Goal: Information Seeking & Learning: Find specific fact

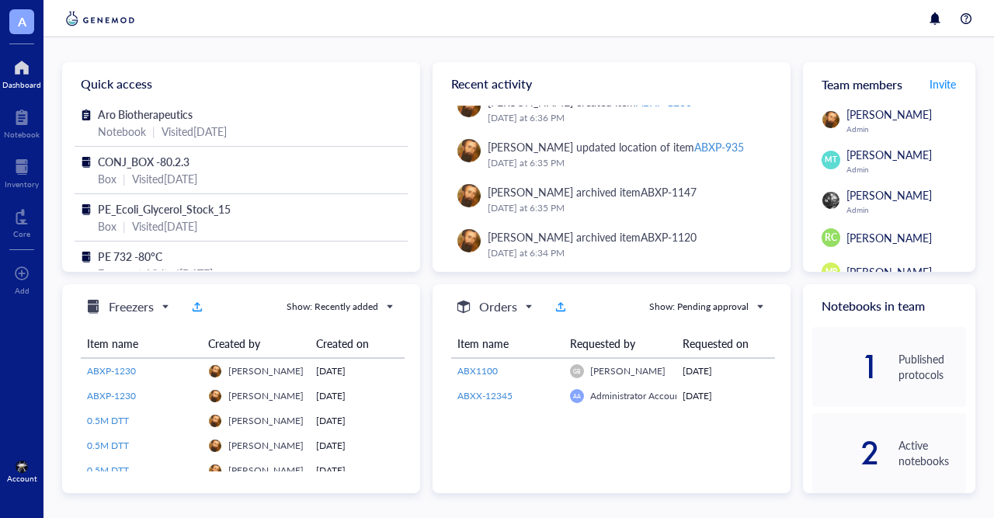
scroll to position [565, 0]
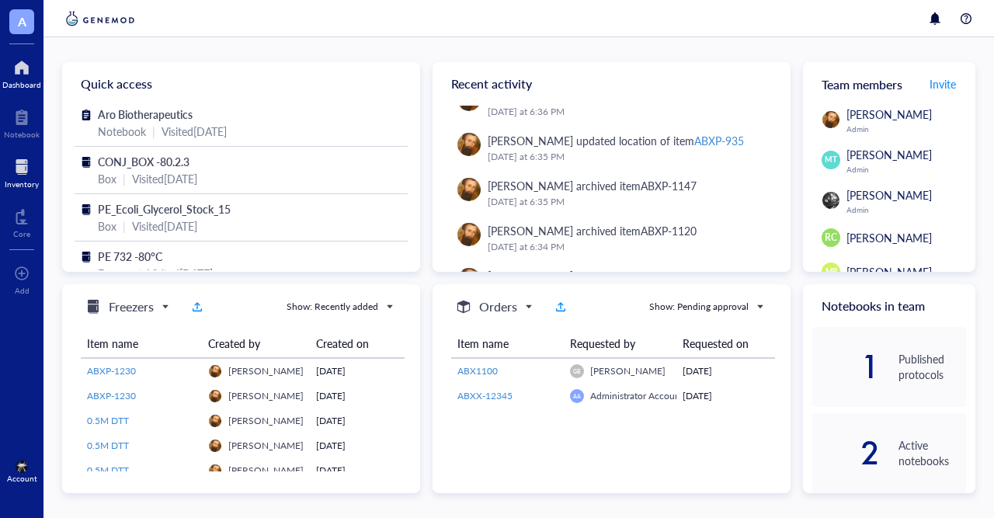
click at [8, 178] on div at bounding box center [22, 167] width 34 height 25
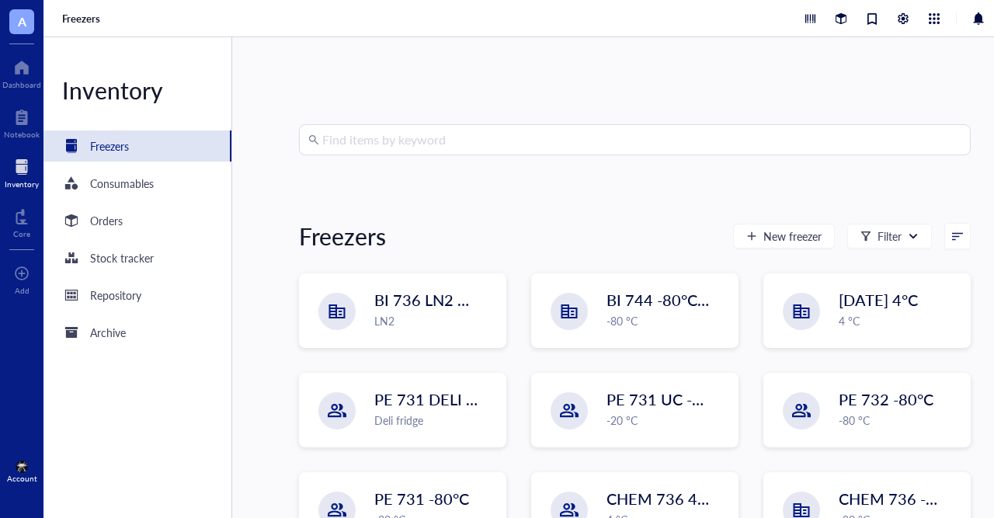
click at [375, 142] on input "search" at bounding box center [641, 140] width 639 height 30
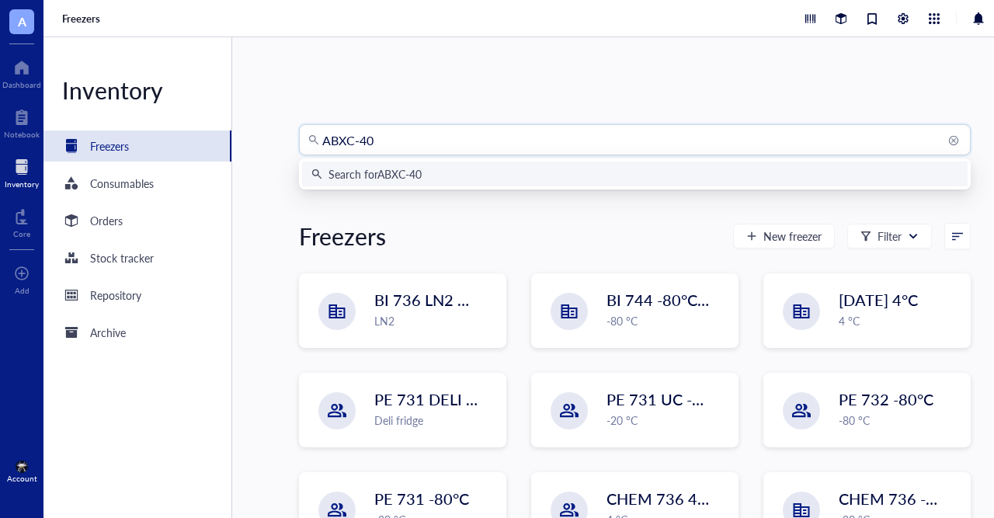
type input "ABXC-401"
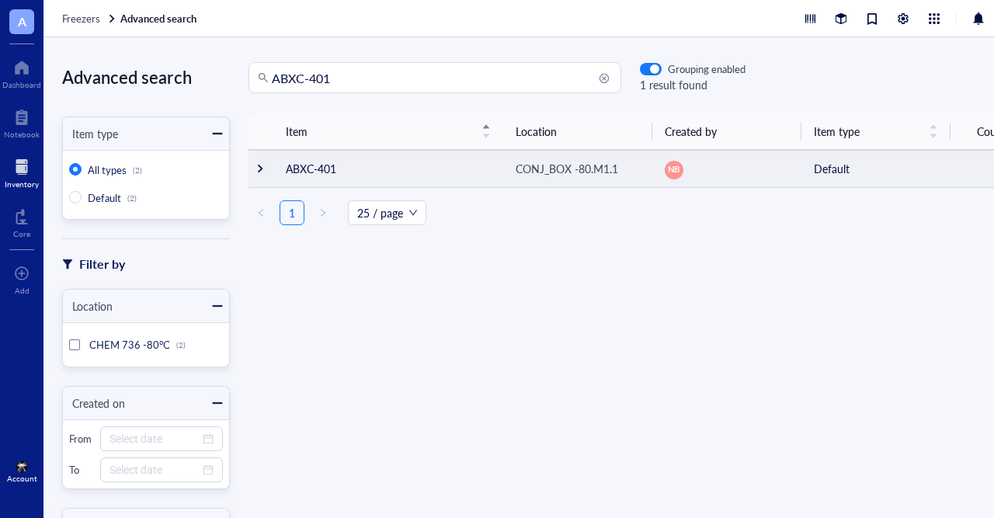
click at [327, 173] on td "ABXC-401" at bounding box center [388, 168] width 230 height 37
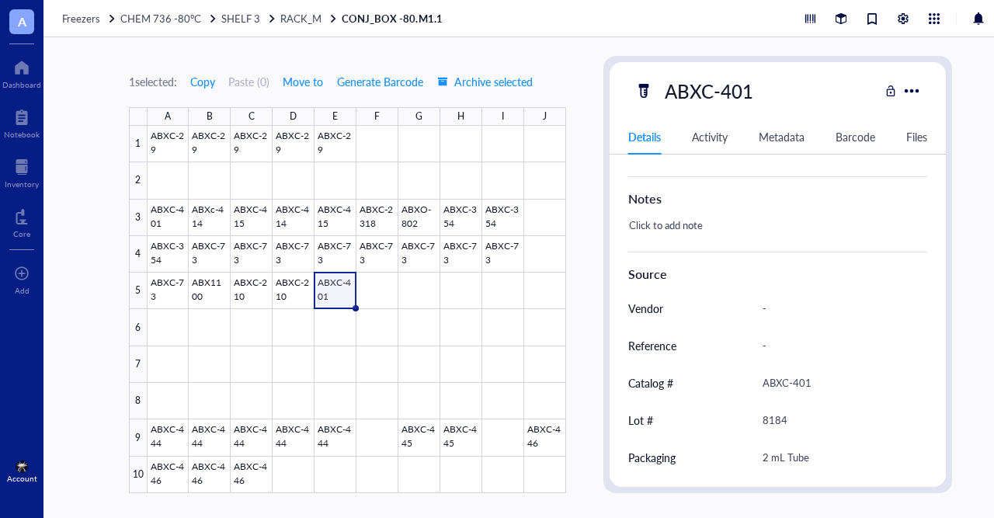
scroll to position [363, 0]
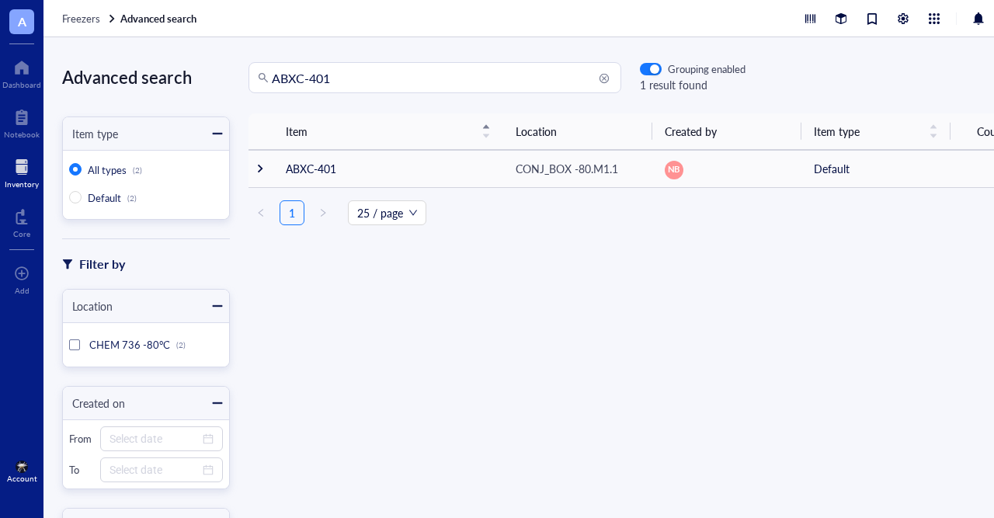
click at [75, 339] on div at bounding box center [74, 344] width 11 height 11
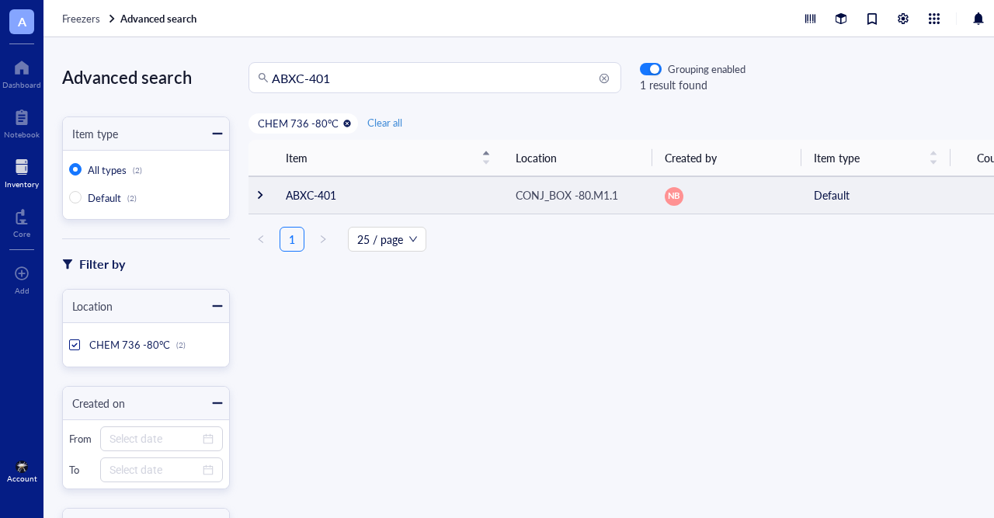
click at [353, 199] on td "ABXC-401" at bounding box center [388, 194] width 230 height 37
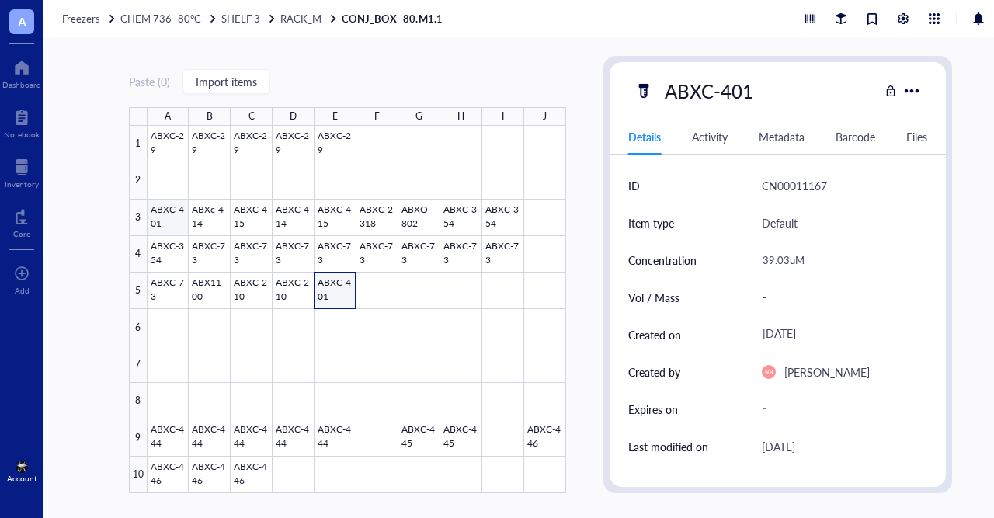
click at [169, 228] on div at bounding box center [357, 309] width 419 height 367
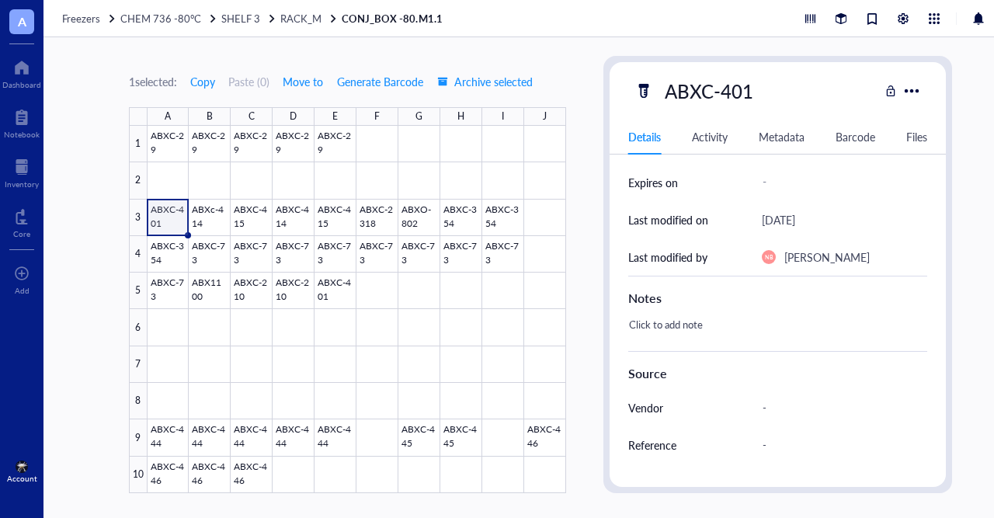
scroll to position [363, 0]
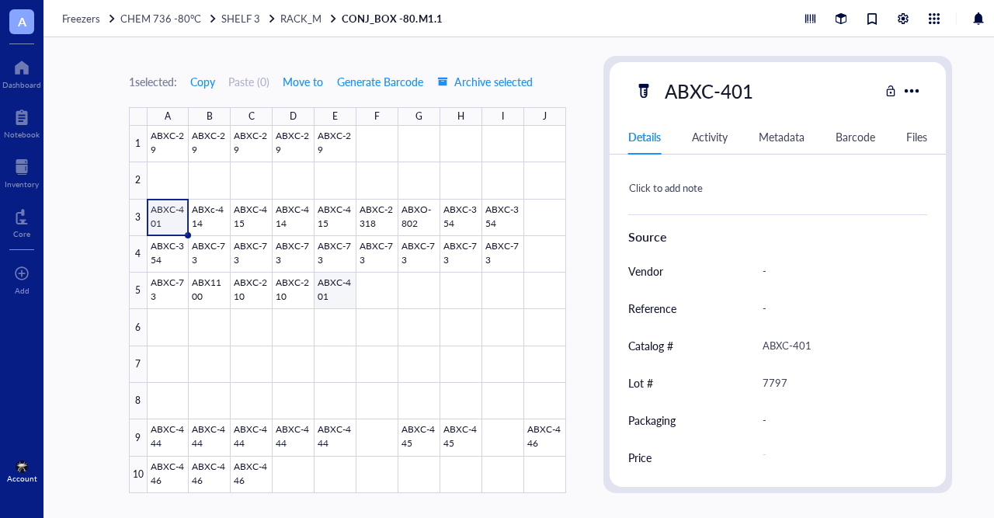
click at [323, 301] on div at bounding box center [357, 309] width 419 height 367
click at [16, 179] on div "Inventory" at bounding box center [22, 183] width 34 height 9
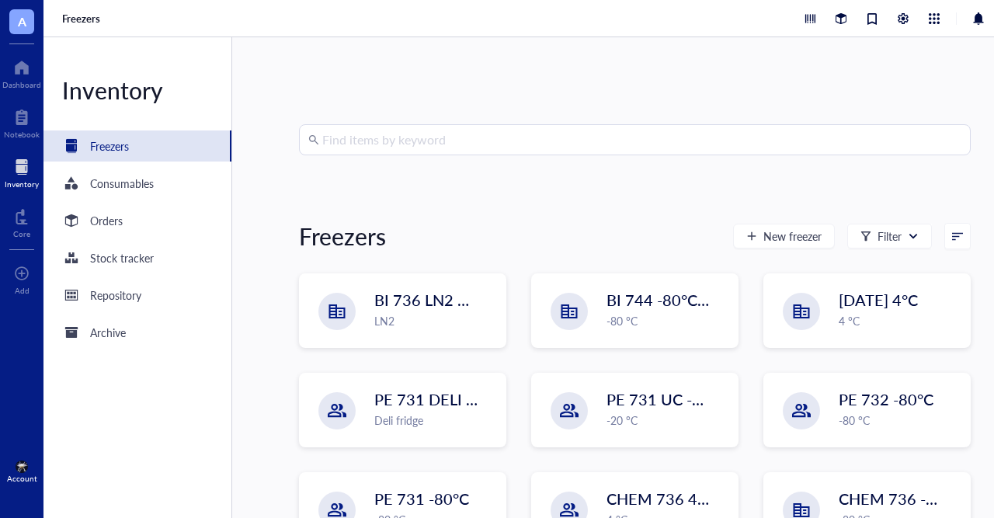
click at [16, 179] on div "Inventory" at bounding box center [22, 183] width 34 height 9
click at [402, 137] on input "search" at bounding box center [641, 140] width 639 height 30
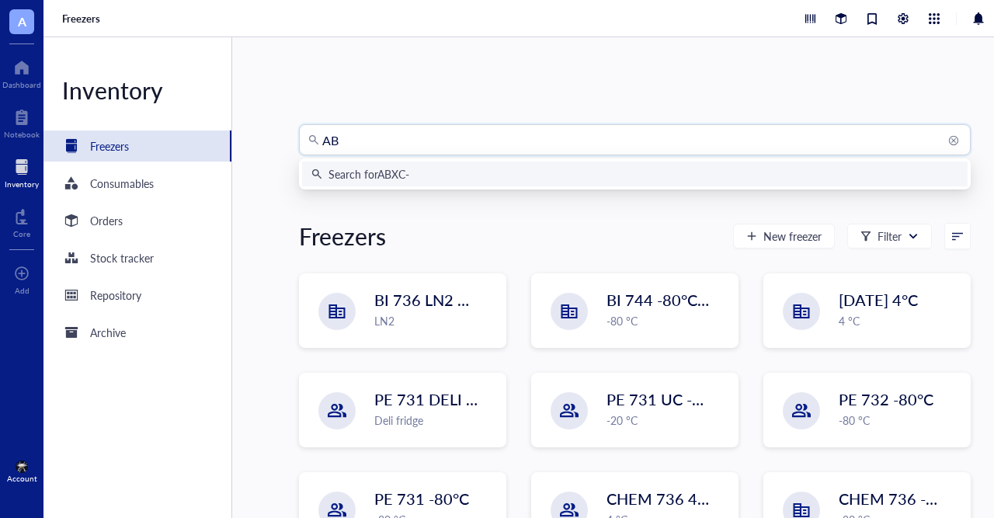
type input "A"
type input "8674"
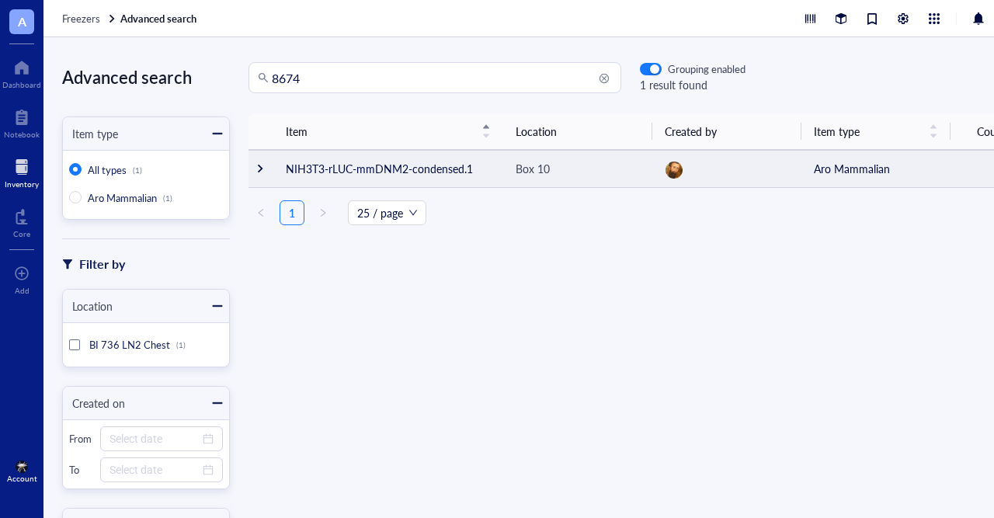
click at [262, 170] on div at bounding box center [260, 168] width 11 height 11
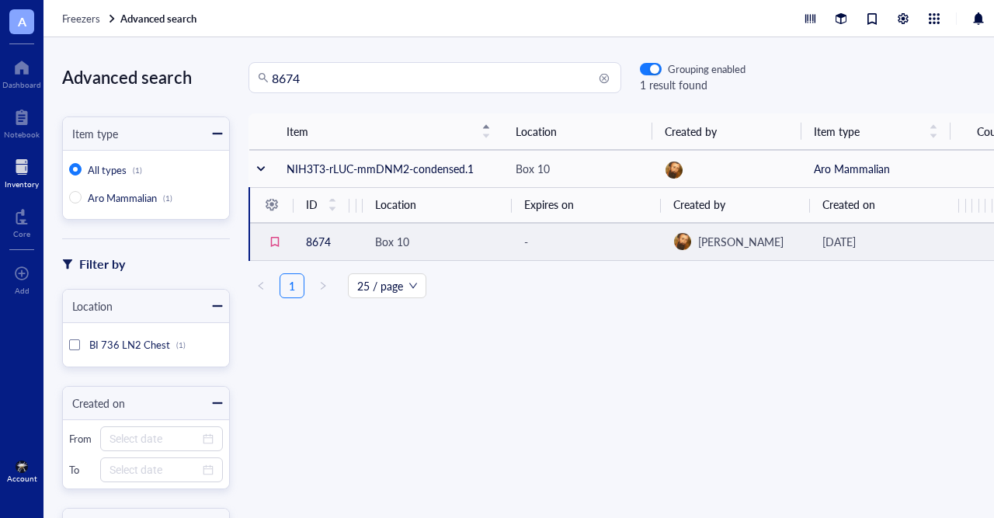
click at [331, 246] on td "8674" at bounding box center [322, 241] width 56 height 37
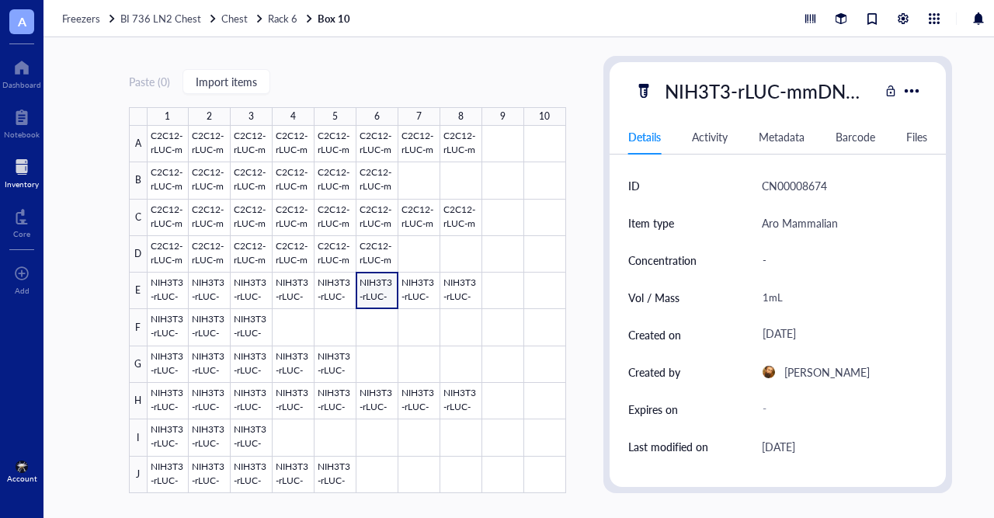
click at [9, 189] on div "Inventory" at bounding box center [22, 183] width 34 height 9
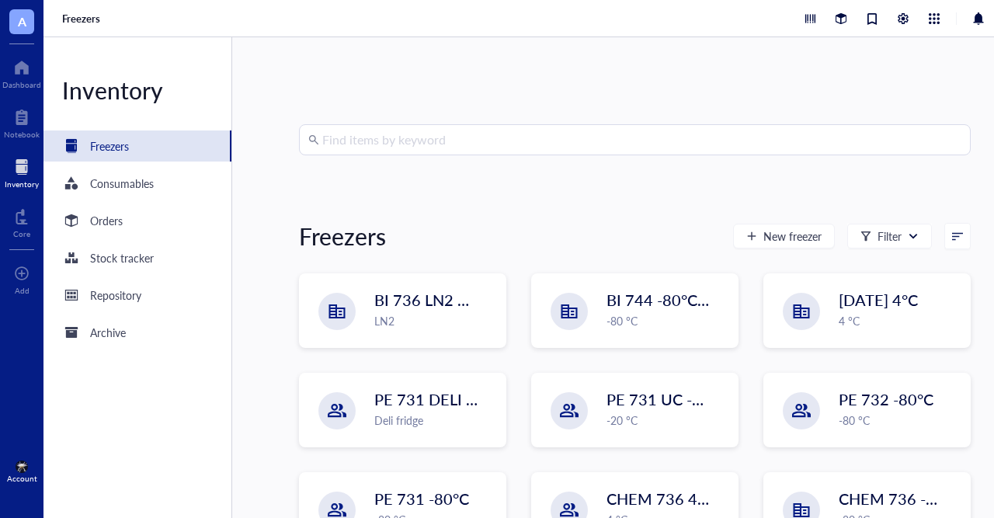
click at [425, 142] on input "search" at bounding box center [641, 140] width 639 height 30
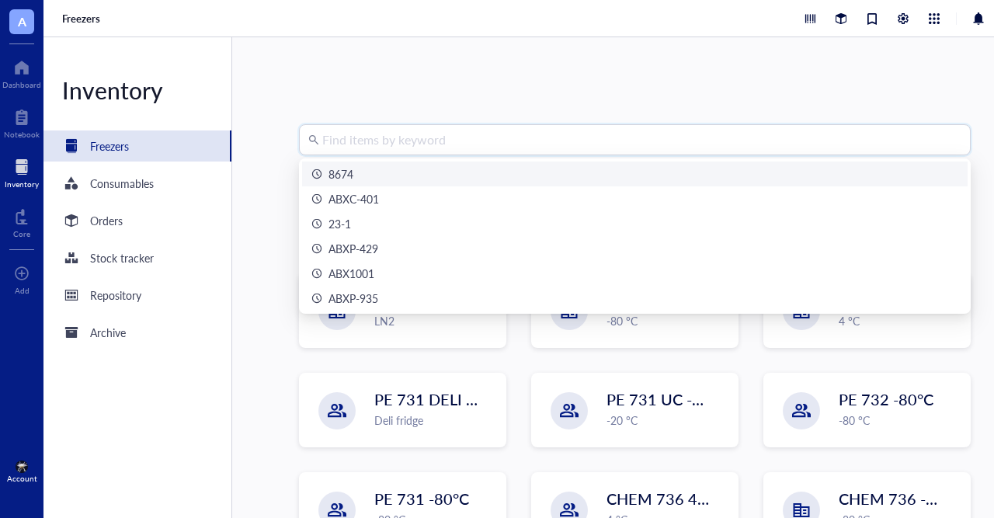
click at [419, 124] on div "Find items by keyword" at bounding box center [635, 139] width 672 height 31
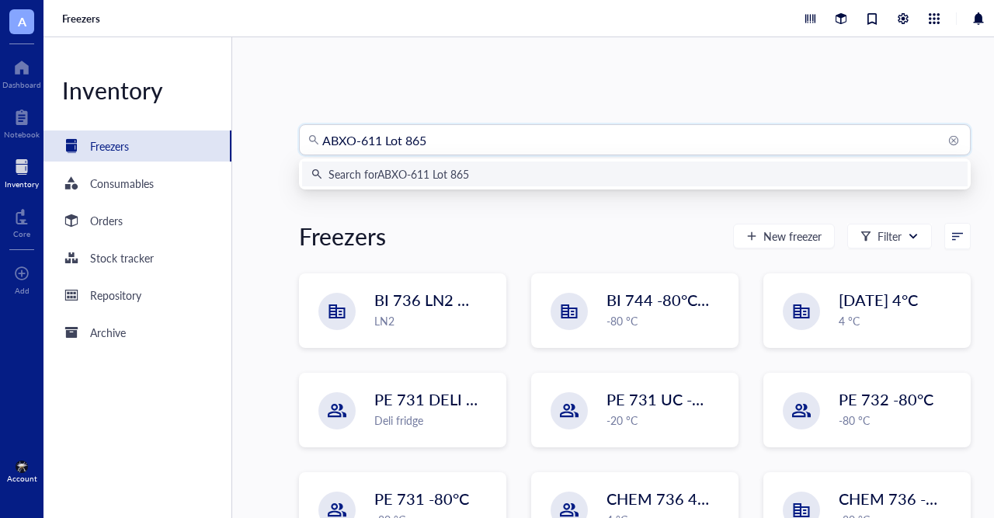
type input "ABXO-611 Lot 8657"
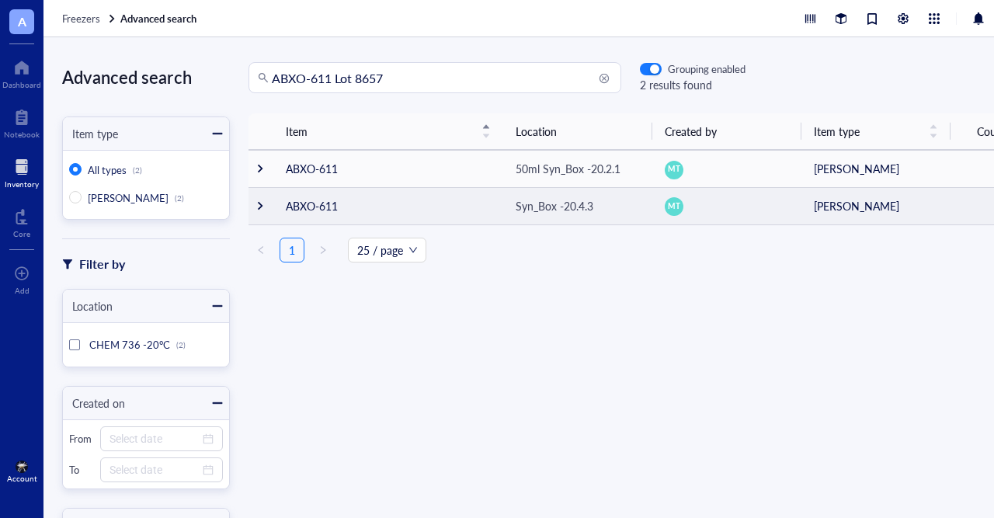
click at [264, 207] on div at bounding box center [260, 205] width 11 height 11
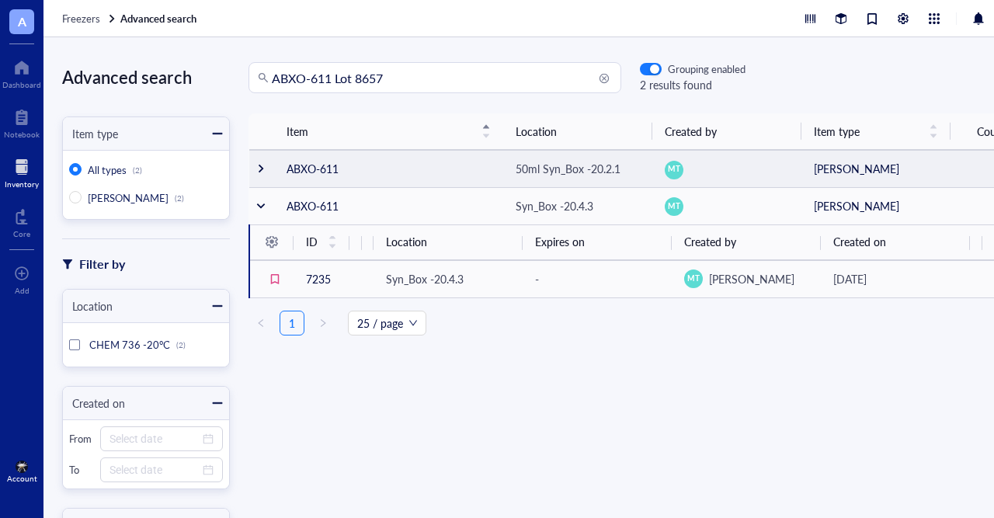
click at [260, 169] on div at bounding box center [261, 168] width 11 height 11
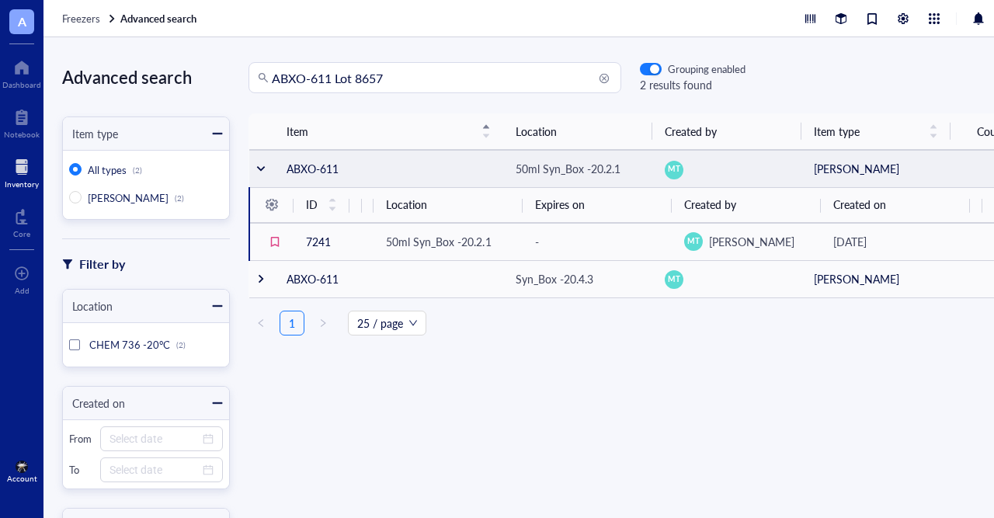
click at [259, 169] on div at bounding box center [261, 168] width 11 height 11
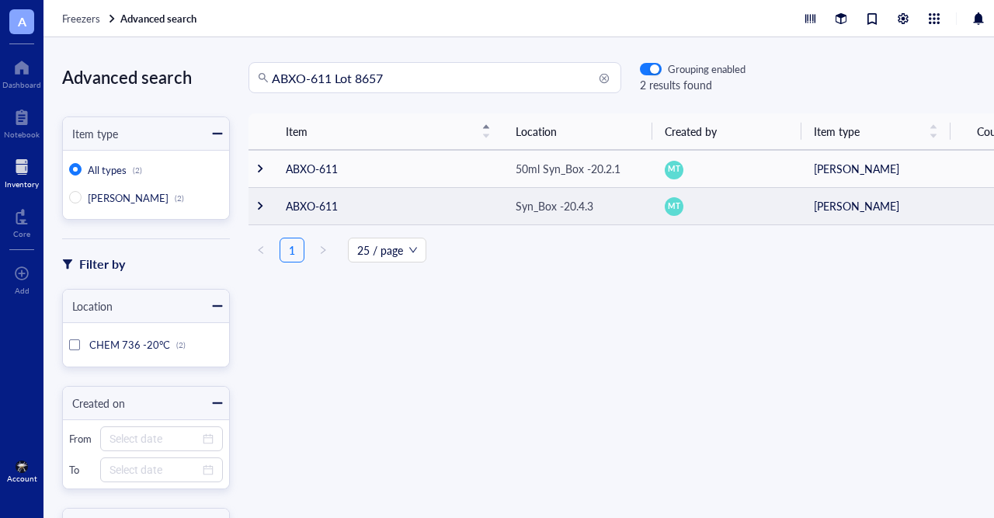
click at [315, 207] on td "ABXO-611" at bounding box center [388, 205] width 230 height 37
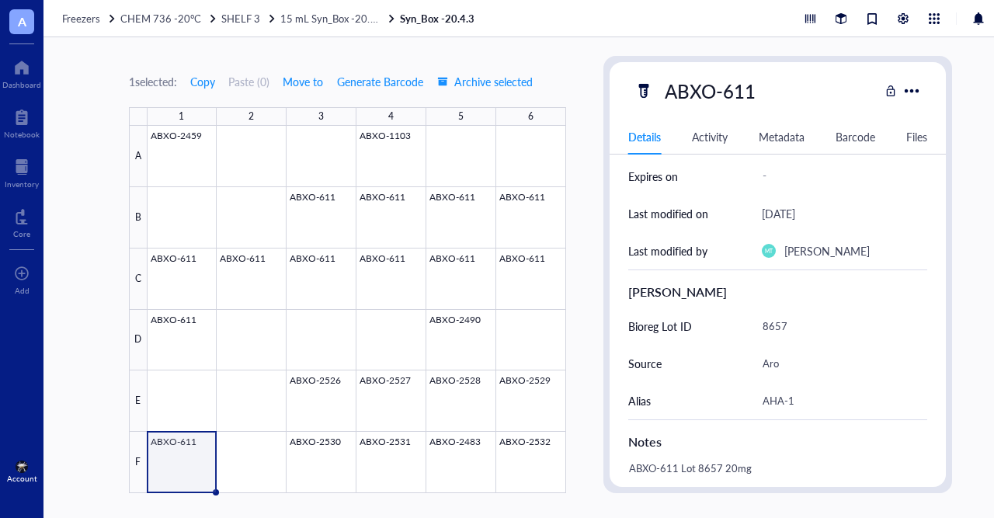
scroll to position [318, 0]
